Goal: Check status: Check status

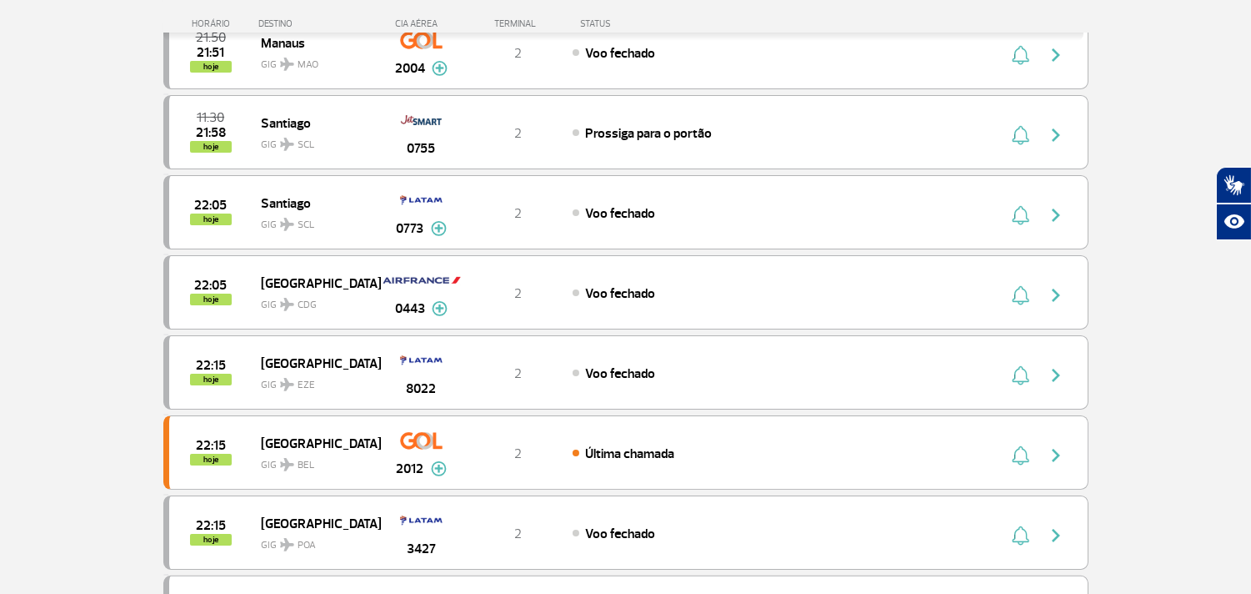
click at [1, 186] on section "Página Inicial > Voos > Painel de Voos Painel de Voos Partidas Chegadas 21:35 2…" at bounding box center [625, 227] width 1251 height 1956
